Goal: Entertainment & Leisure: Consume media (video, audio)

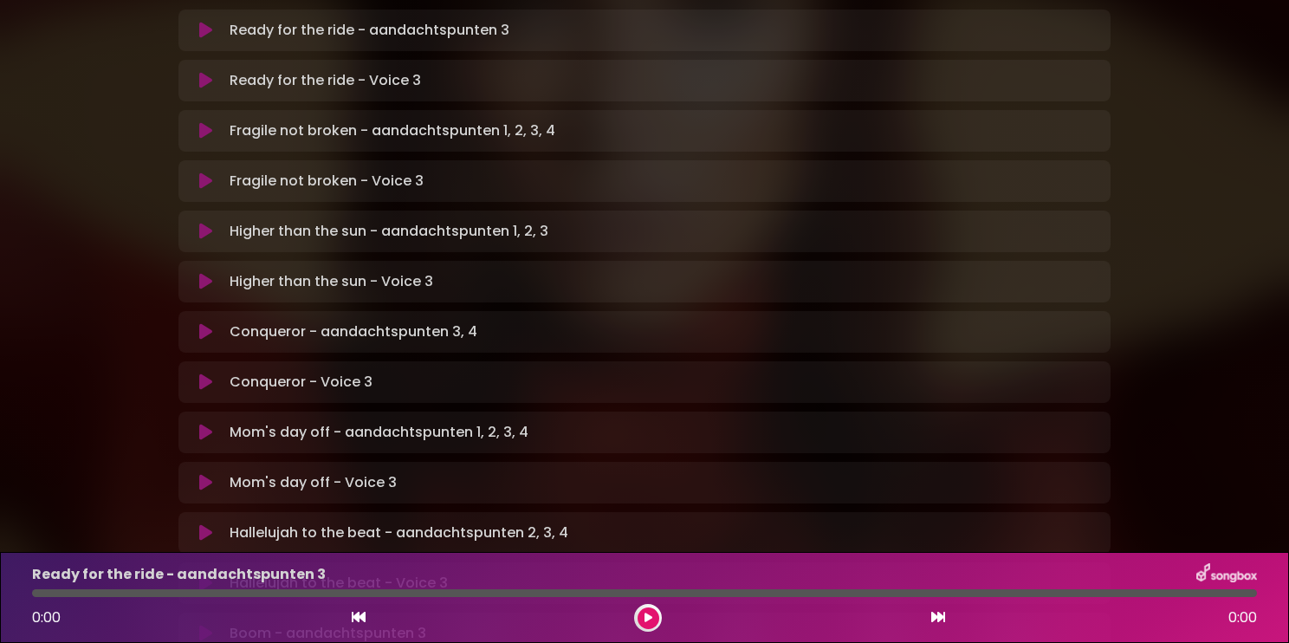
scroll to position [346, 0]
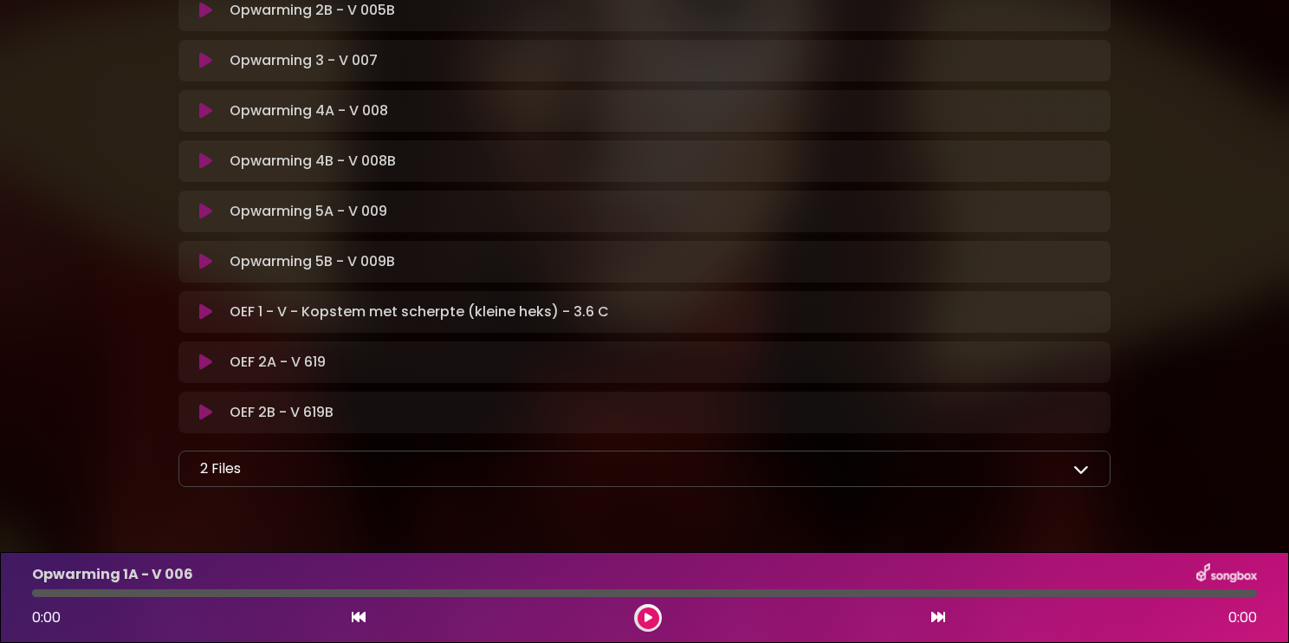
scroll to position [520, 0]
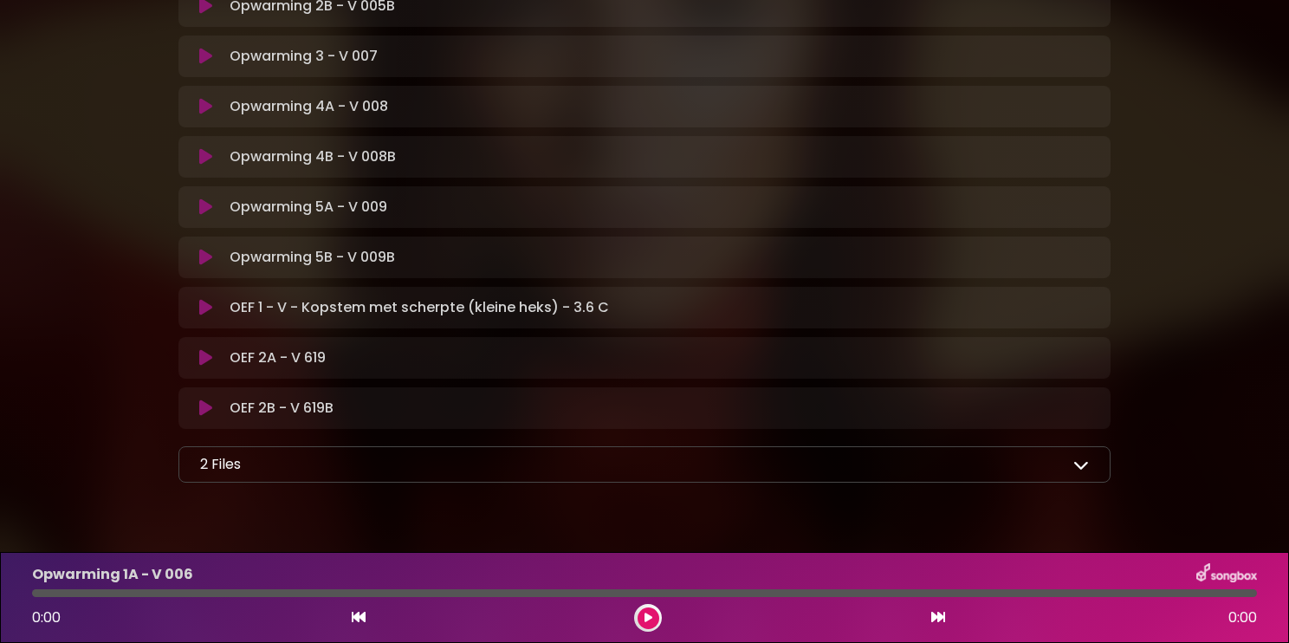
click at [1073, 469] on icon at bounding box center [1081, 464] width 16 height 16
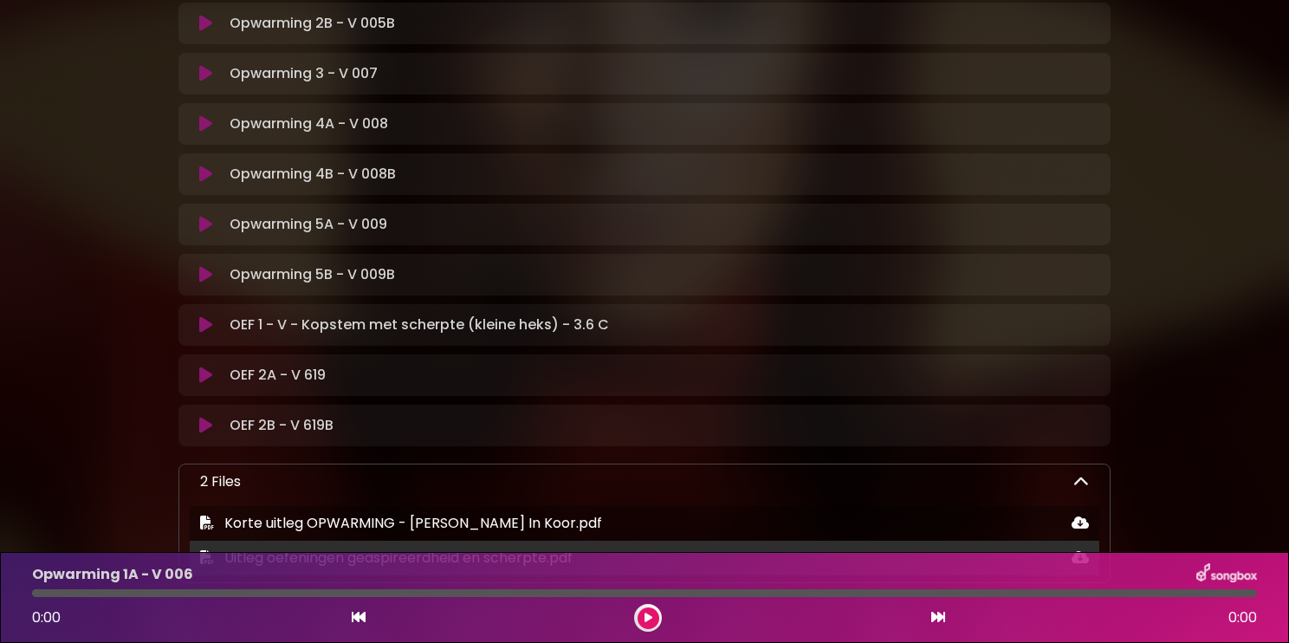
scroll to position [433, 0]
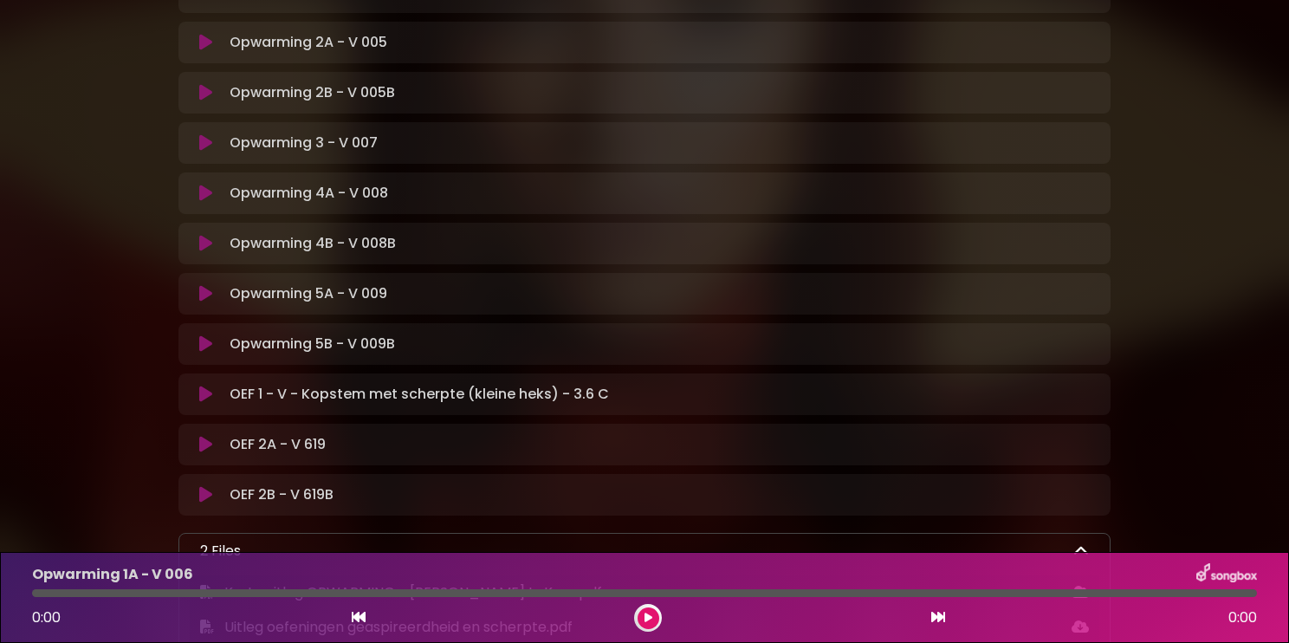
click at [201, 341] on icon at bounding box center [205, 343] width 13 height 17
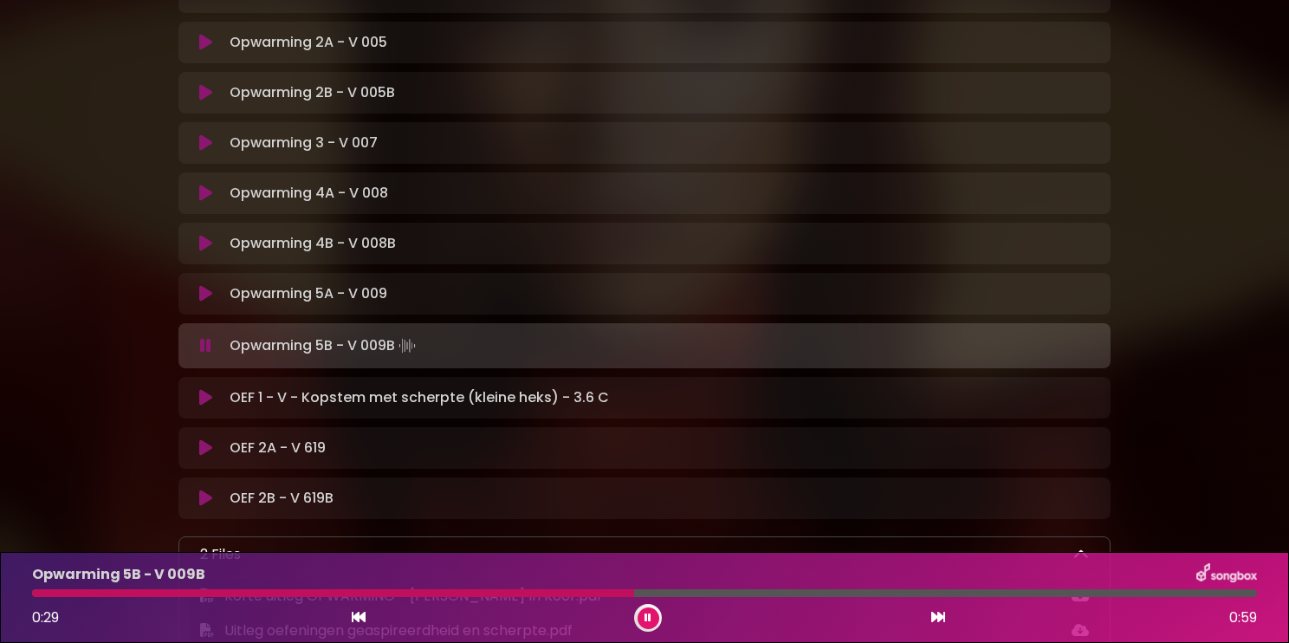
scroll to position [520, 0]
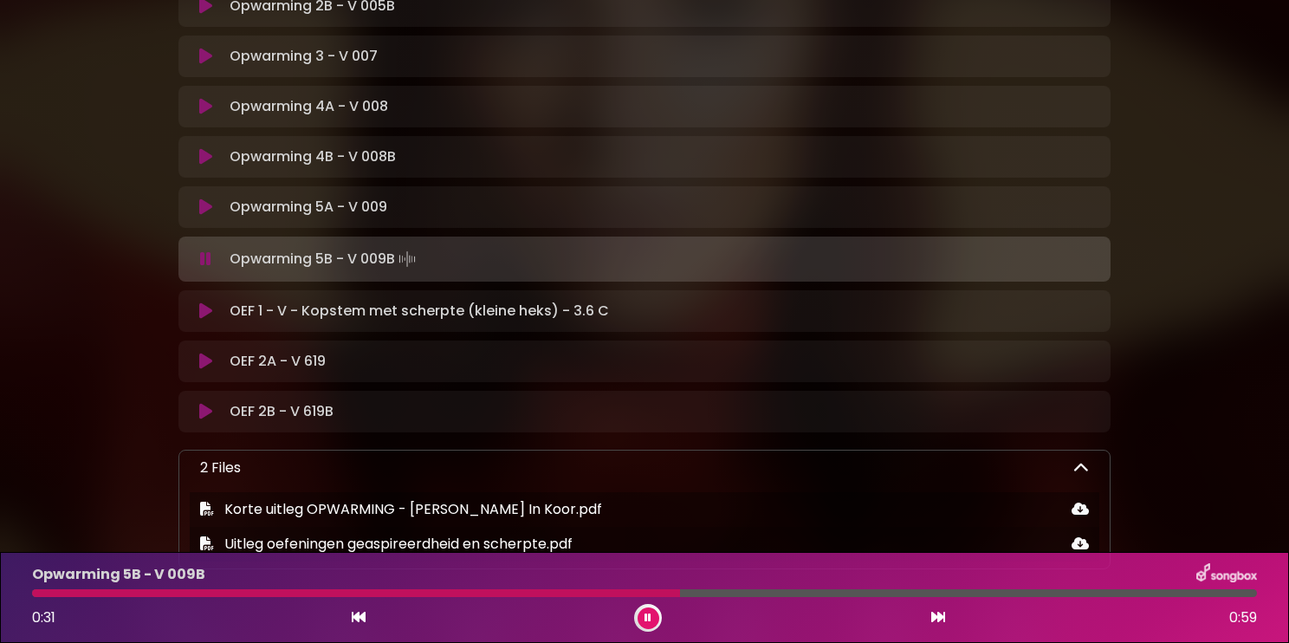
click at [209, 312] on icon at bounding box center [205, 310] width 13 height 17
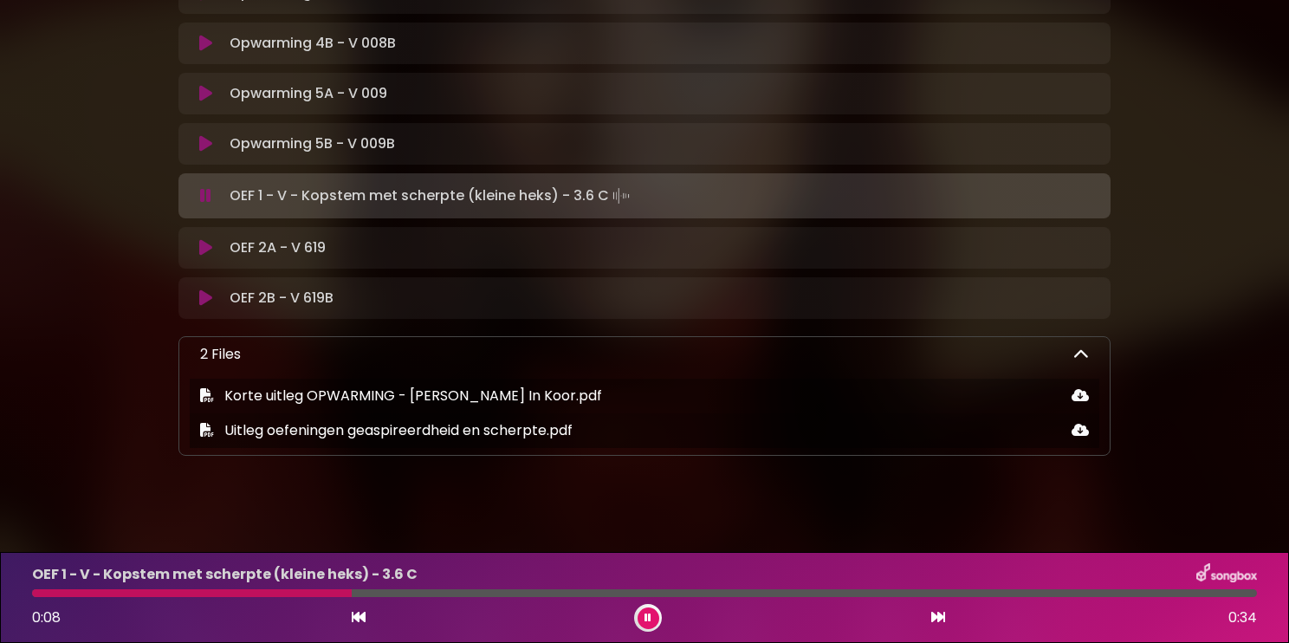
scroll to position [645, 0]
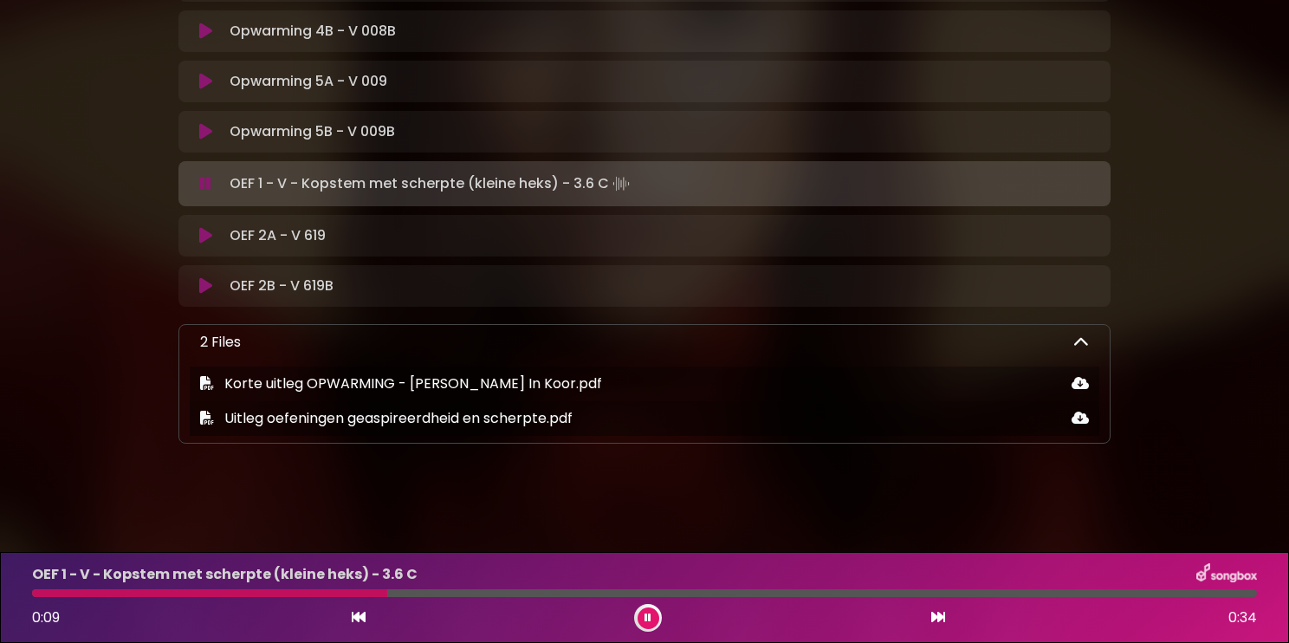
click at [202, 289] on icon at bounding box center [205, 285] width 13 height 17
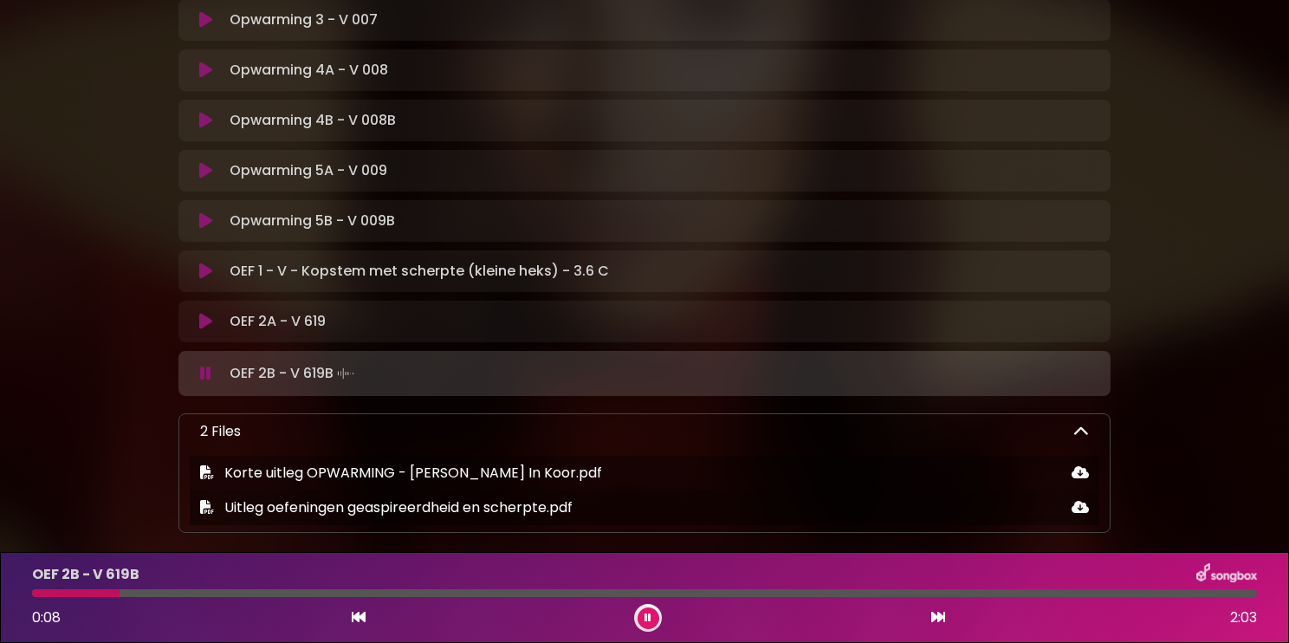
scroll to position [385, 0]
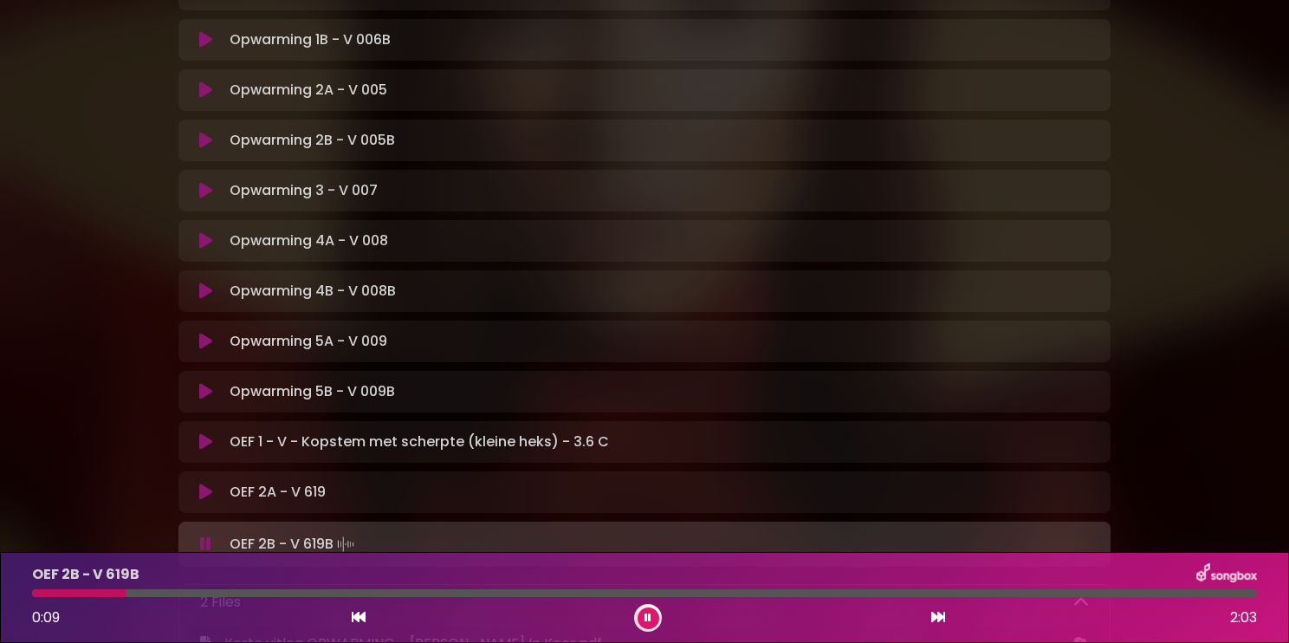
click at [204, 189] on icon at bounding box center [205, 190] width 13 height 17
